Goal: Transaction & Acquisition: Purchase product/service

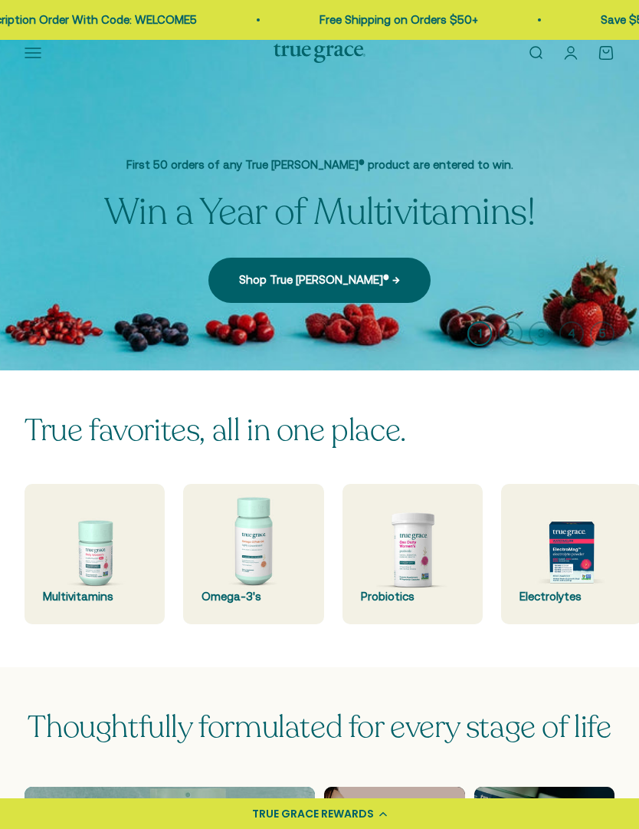
scroll to position [42, 0]
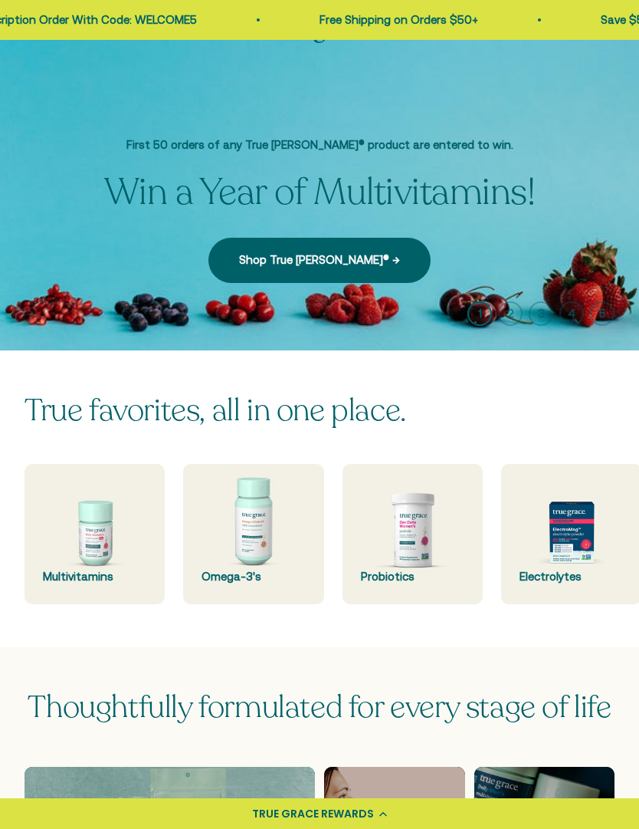
click at [418, 541] on img at bounding box center [413, 534] width 140 height 140
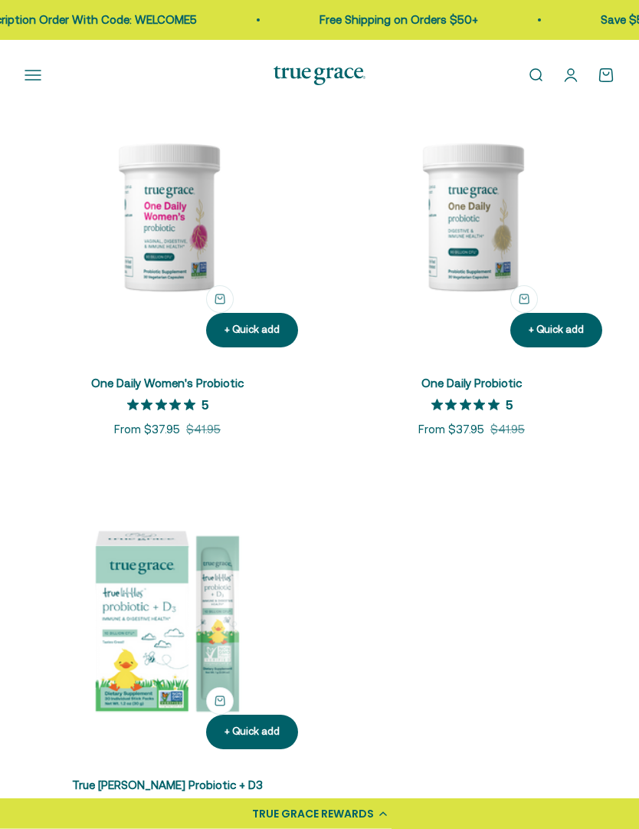
scroll to position [292, 0]
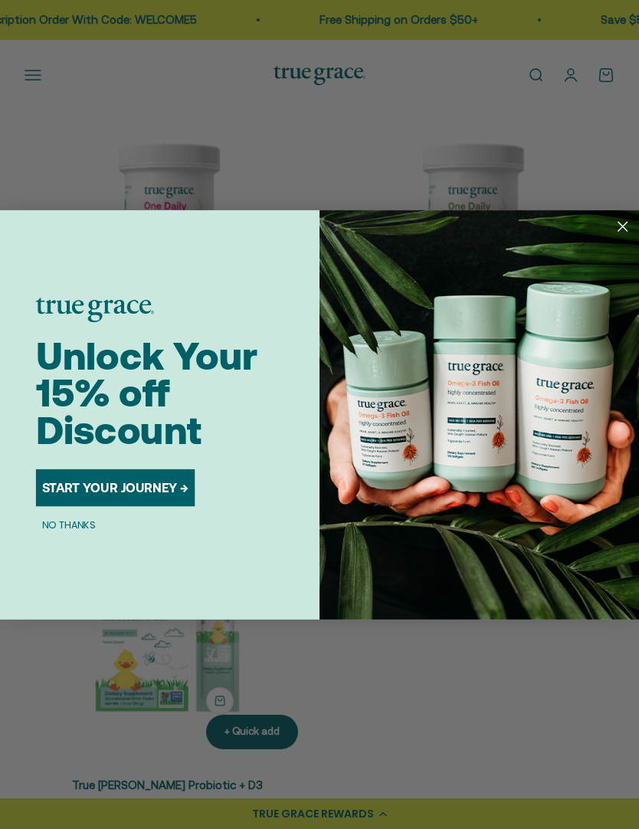
click at [161, 505] on button "START YOUR JOURNEY →" at bounding box center [115, 486] width 159 height 37
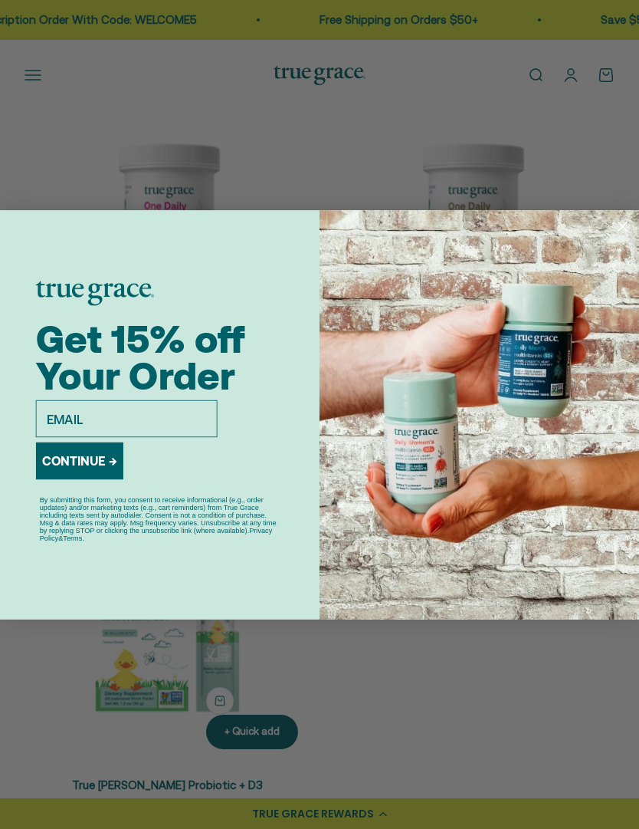
click at [613, 180] on div "Close dialog Get 15% off Your Order email CONTINUE → By submitting this form, y…" at bounding box center [319, 414] width 639 height 829
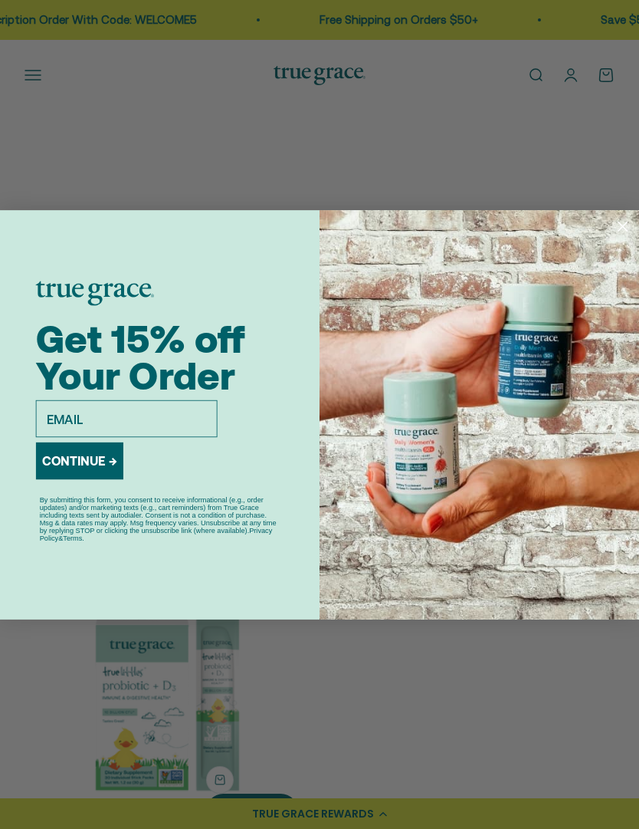
scroll to position [0, 0]
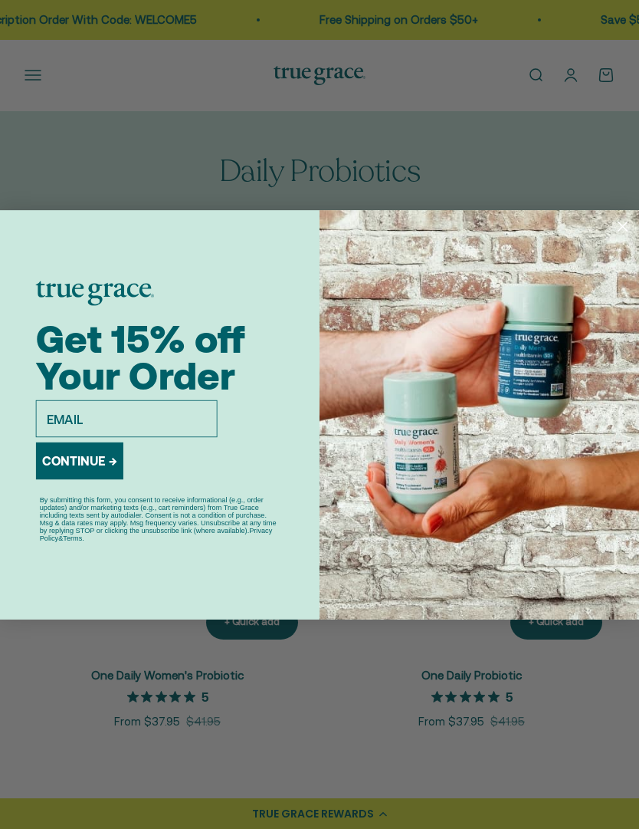
click at [620, 222] on icon "Close dialog" at bounding box center [623, 226] width 9 height 9
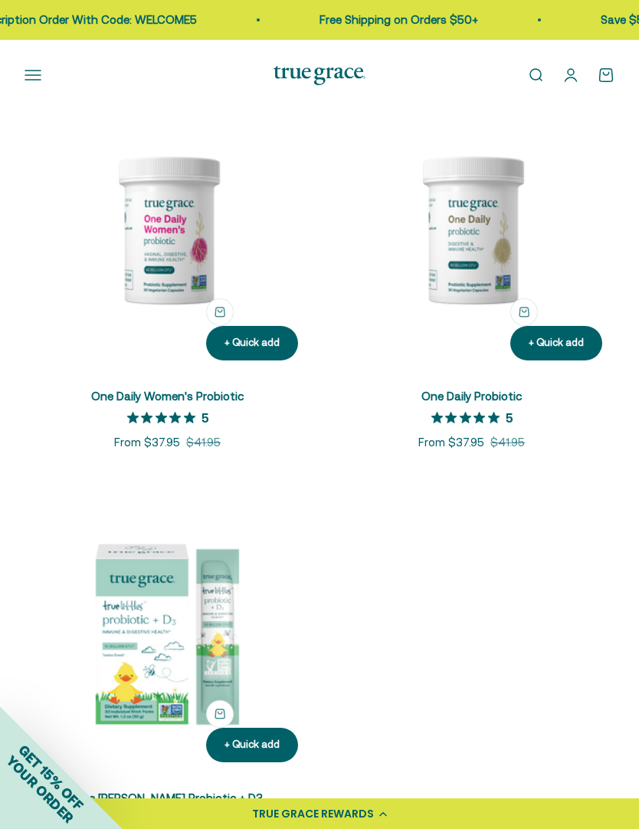
scroll to position [278, 0]
click at [173, 402] on link "One Daily Women's Probiotic" at bounding box center [167, 396] width 153 height 13
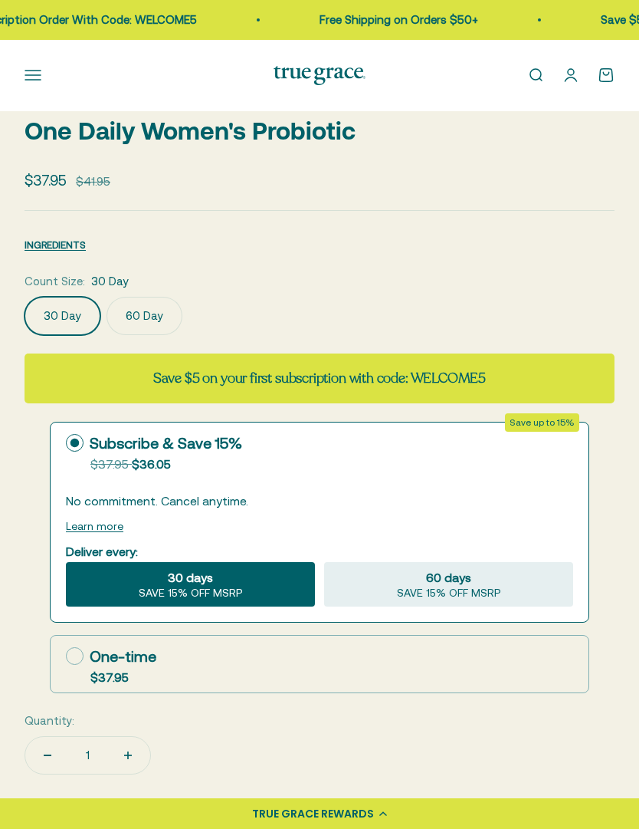
scroll to position [716, 0]
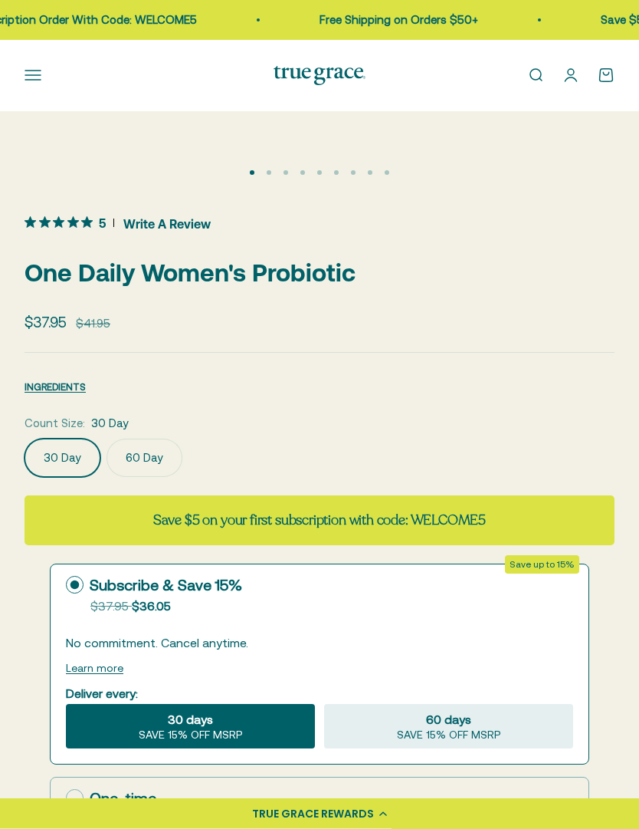
click at [147, 459] on label "60 Day" at bounding box center [145, 458] width 76 height 38
click at [25, 439] on input "60 Day" at bounding box center [24, 439] width 1 height 1
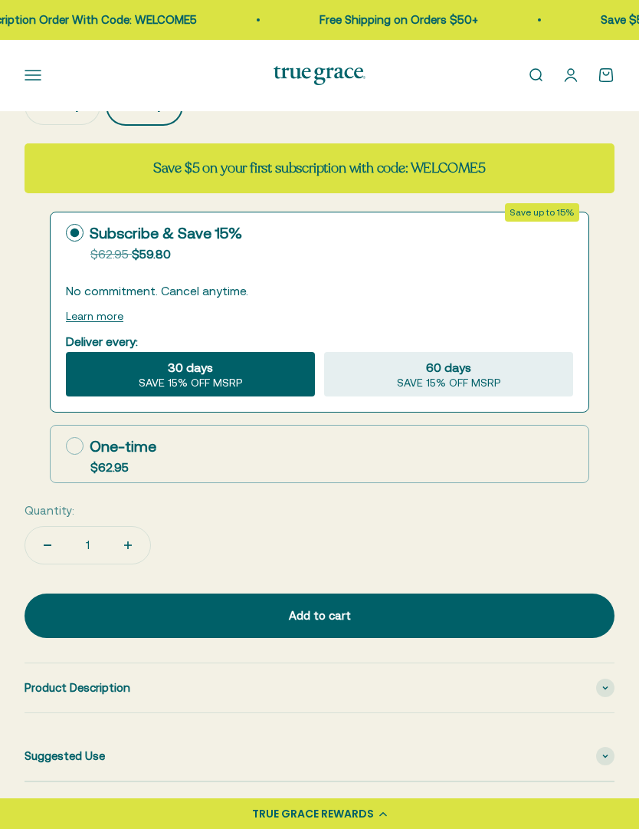
scroll to position [919, 0]
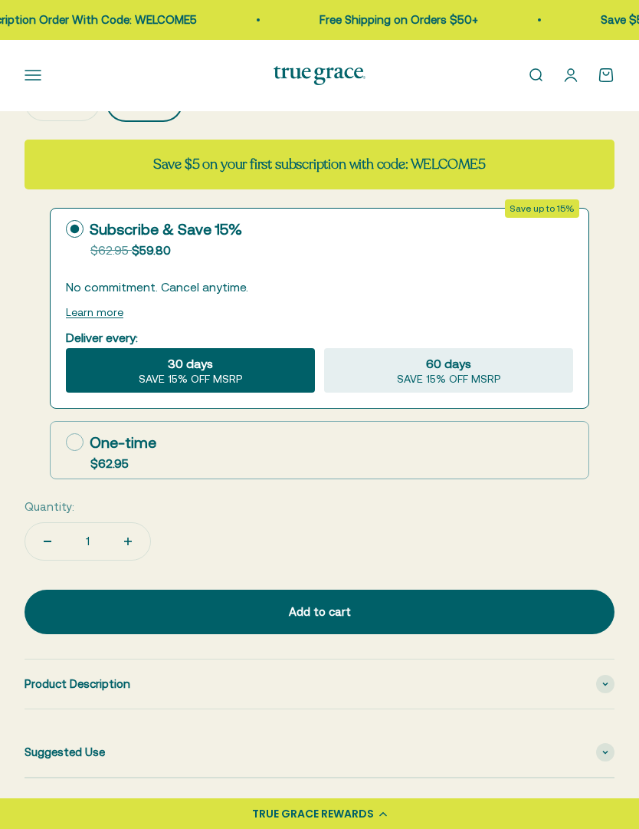
click at [422, 603] on div "Add to cart" at bounding box center [319, 612] width 529 height 18
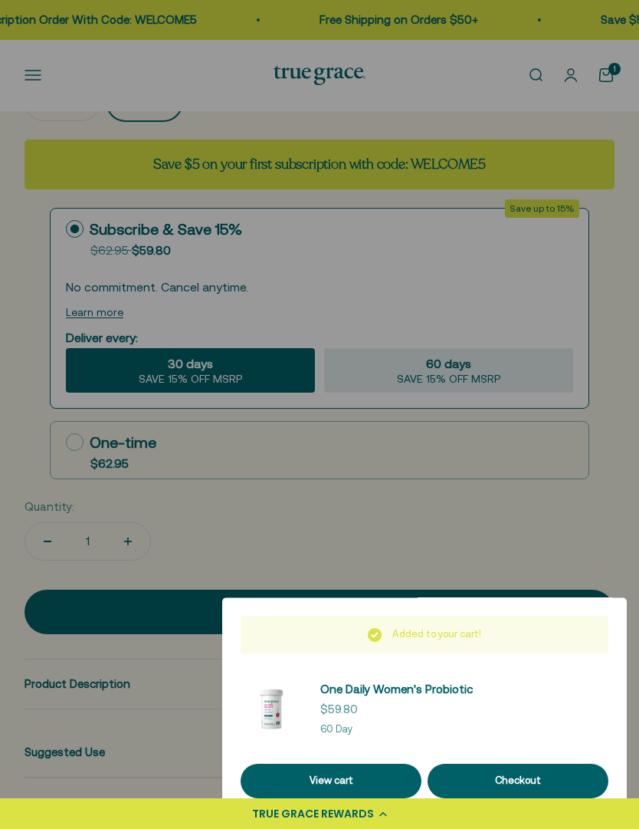
click at [630, 324] on div at bounding box center [319, 414] width 639 height 829
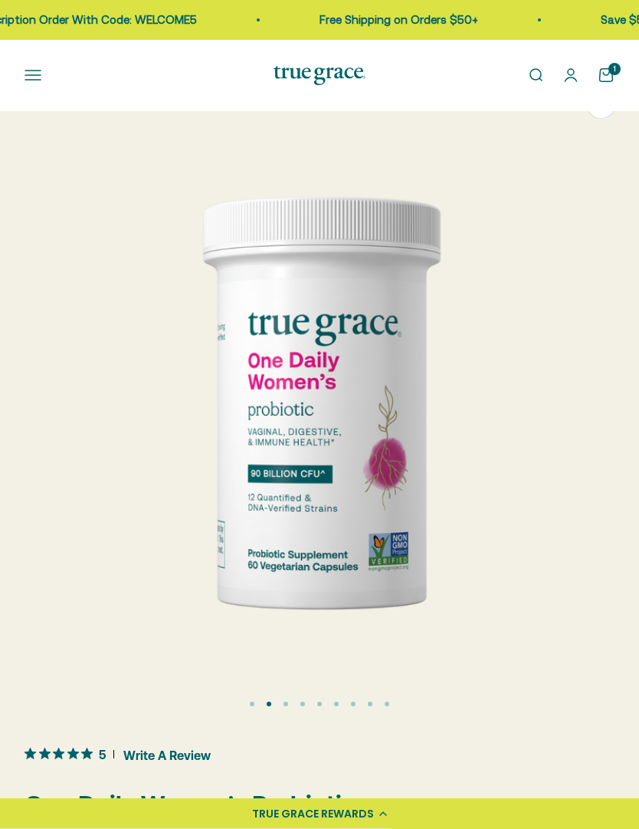
scroll to position [0, 0]
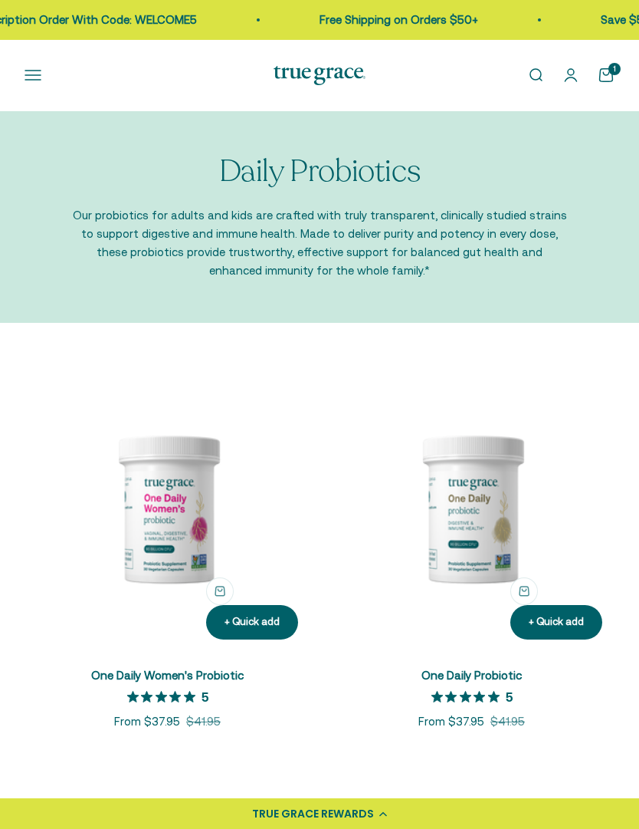
click at [497, 527] on img at bounding box center [472, 509] width 286 height 286
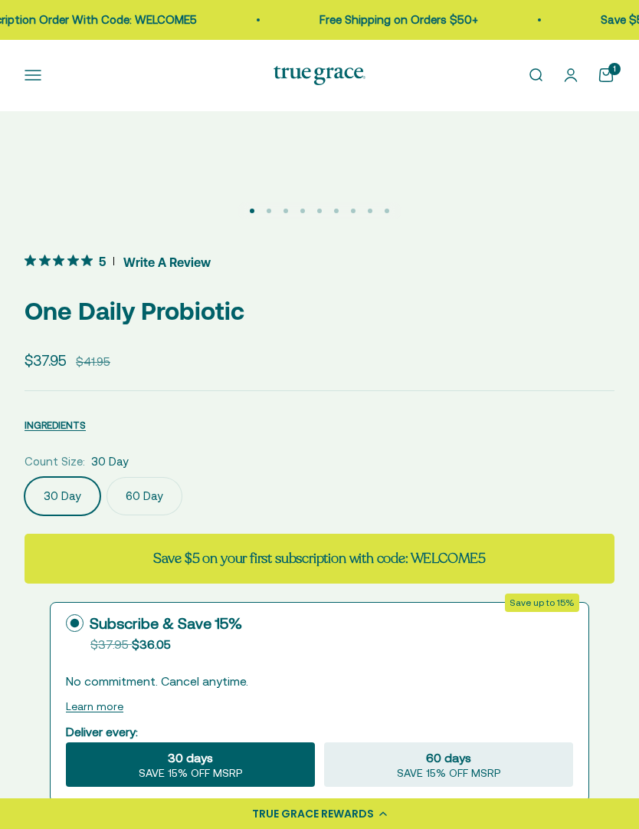
scroll to position [525, 0]
click at [150, 498] on label "60 Day" at bounding box center [145, 496] width 76 height 38
click at [25, 477] on input "60 Day" at bounding box center [24, 476] width 1 height 1
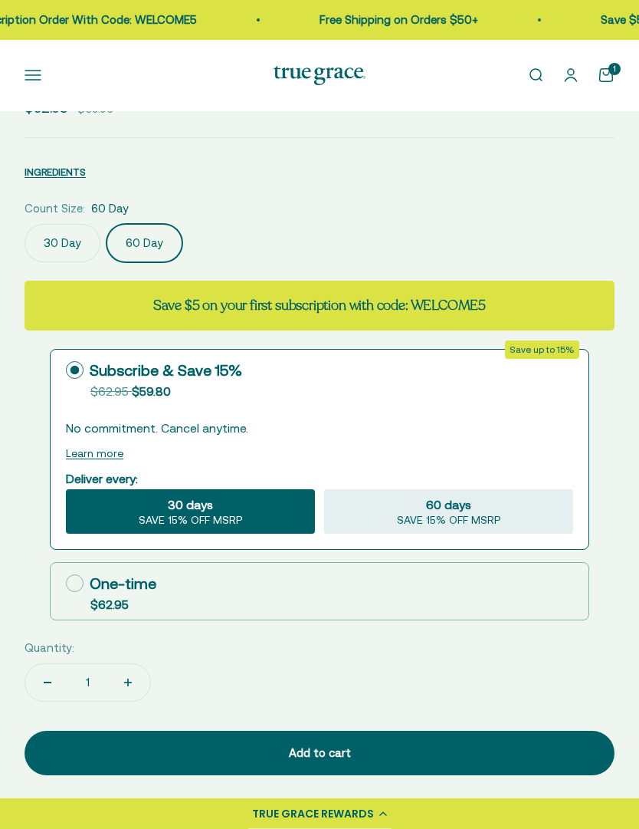
scroll to position [788, 0]
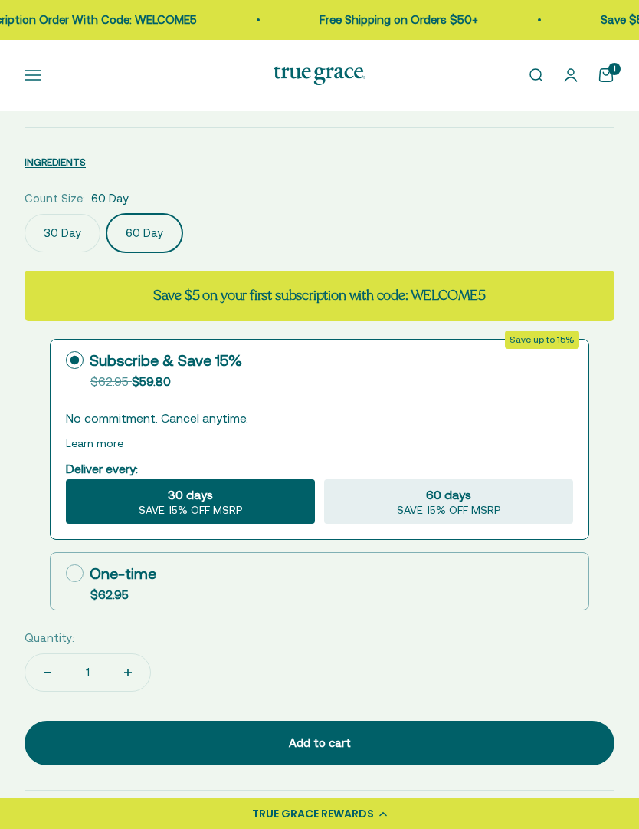
click at [387, 736] on div "Add to cart" at bounding box center [319, 743] width 529 height 18
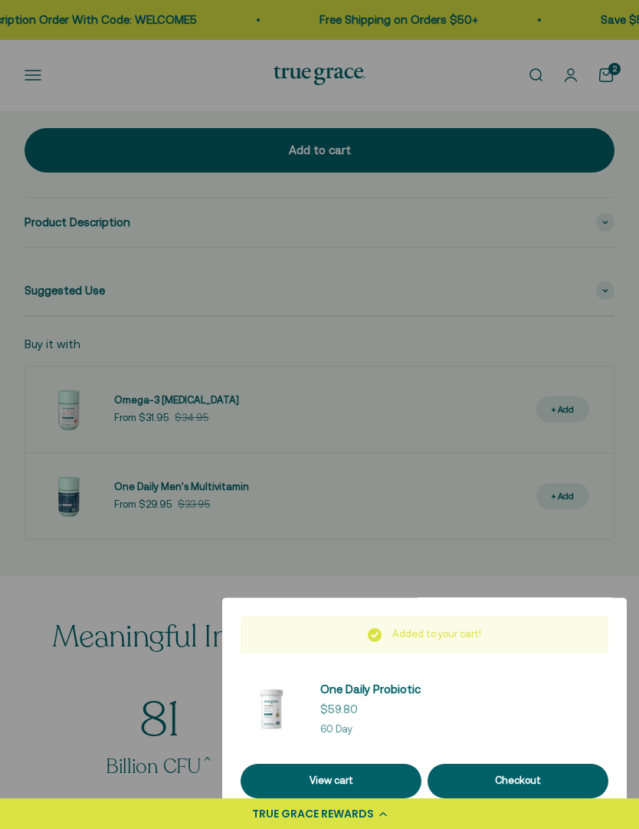
scroll to position [1388, 0]
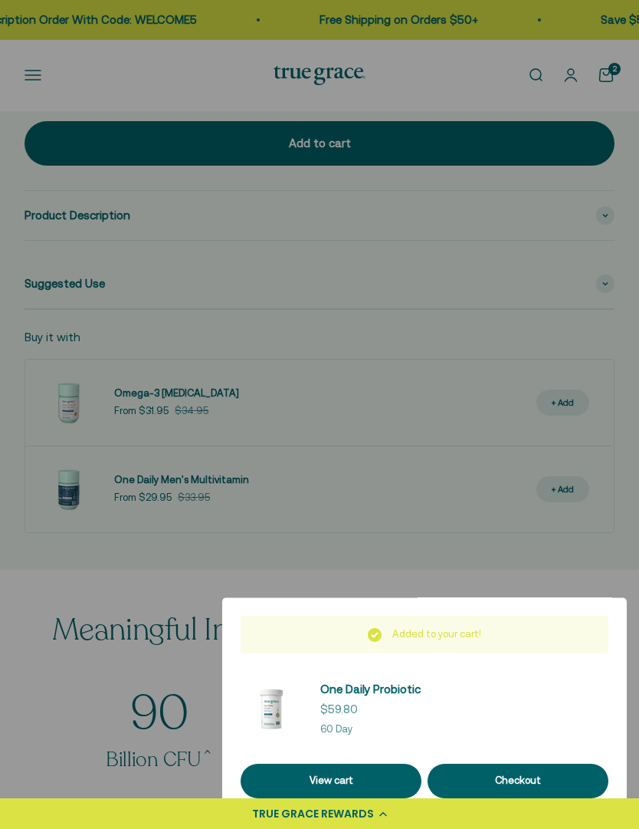
click at [383, 798] on link "View cart" at bounding box center [331, 781] width 181 height 35
